Goal: Information Seeking & Learning: Check status

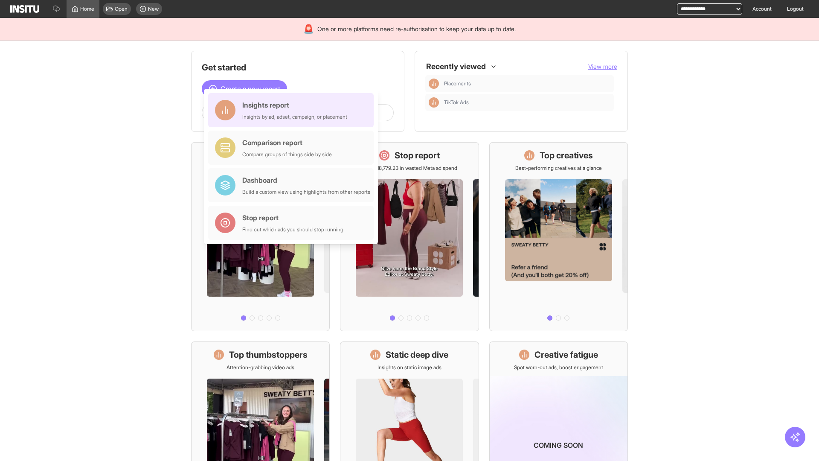
click at [293, 110] on div "Insights report Insights by ad, adset, campaign, or placement" at bounding box center [294, 110] width 105 height 20
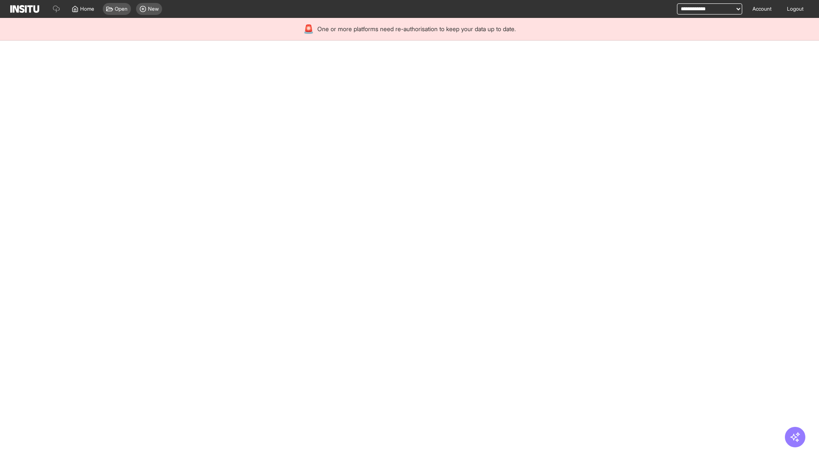
select select "**"
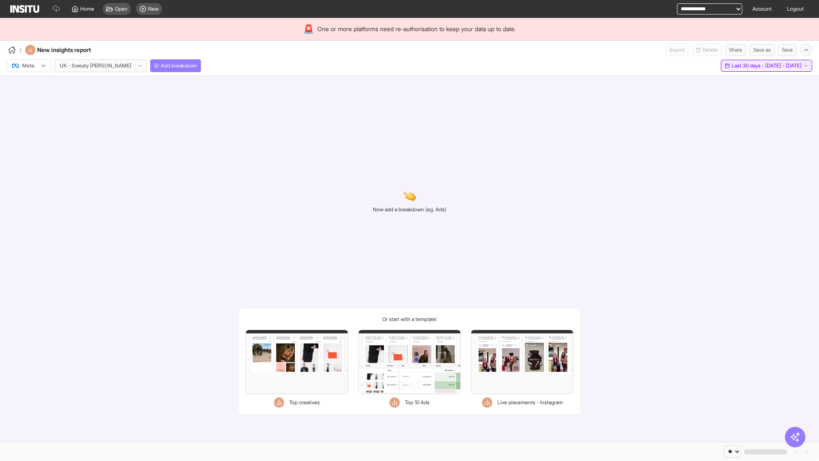
click at [749, 66] on span "Last 30 days - [DATE] - [DATE]" at bounding box center [766, 65] width 70 height 7
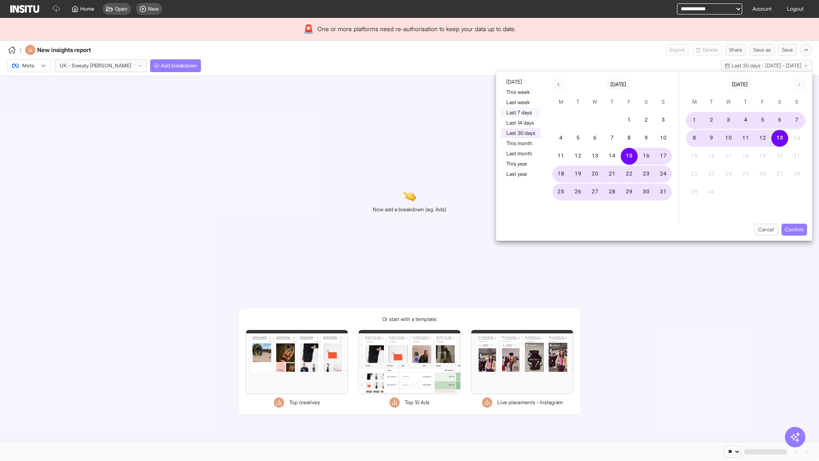
click at [520, 113] on button "Last 7 days" at bounding box center [520, 112] width 39 height 10
